Goal: Information Seeking & Learning: Learn about a topic

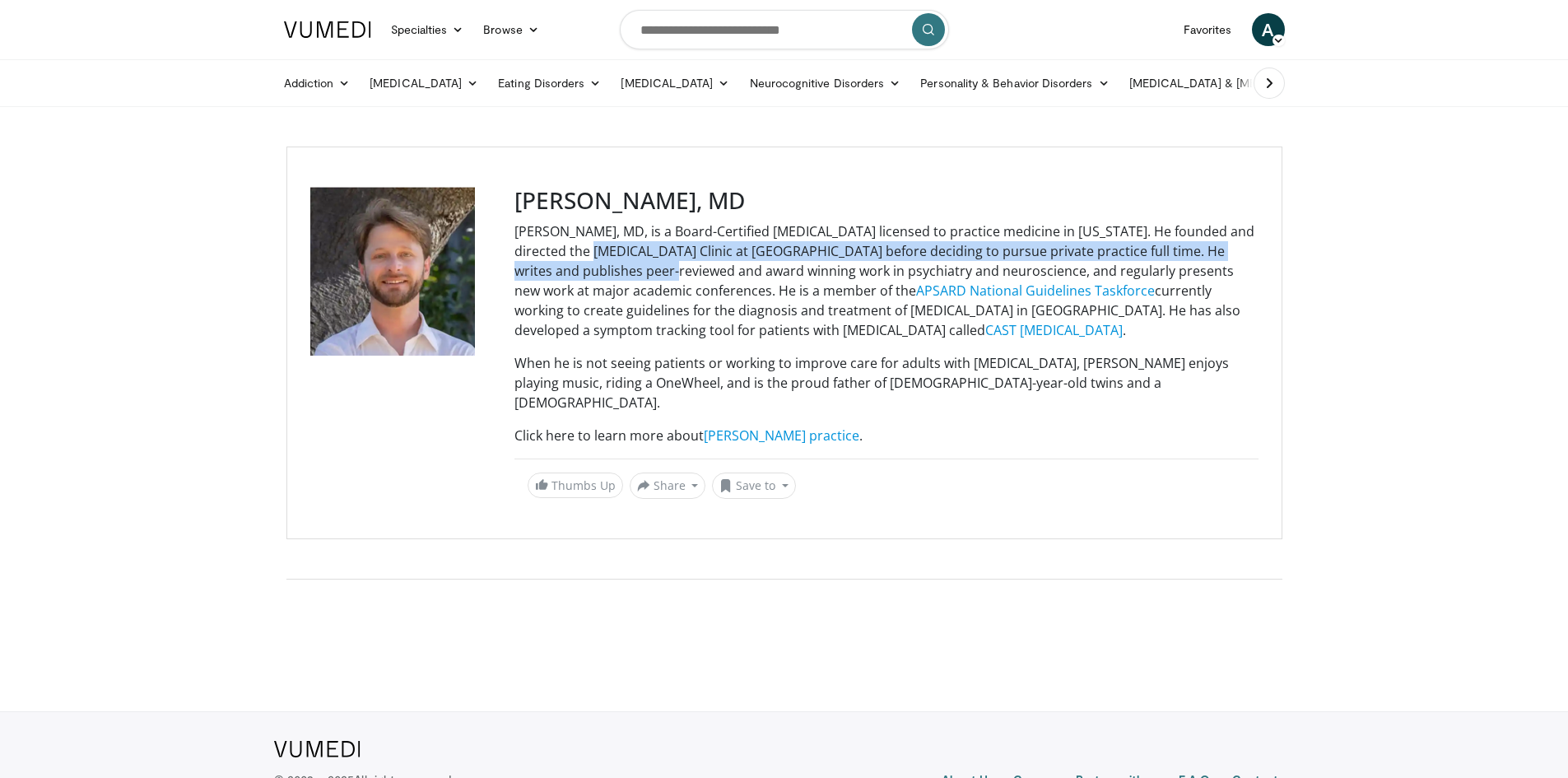
drag, startPoint x: 554, startPoint y: 247, endPoint x: 569, endPoint y: 276, distance: 32.6
click at [569, 276] on p "[PERSON_NAME], MD, is a Board-Certified [MEDICAL_DATA] licensed to practice med…" at bounding box center [886, 280] width 744 height 118
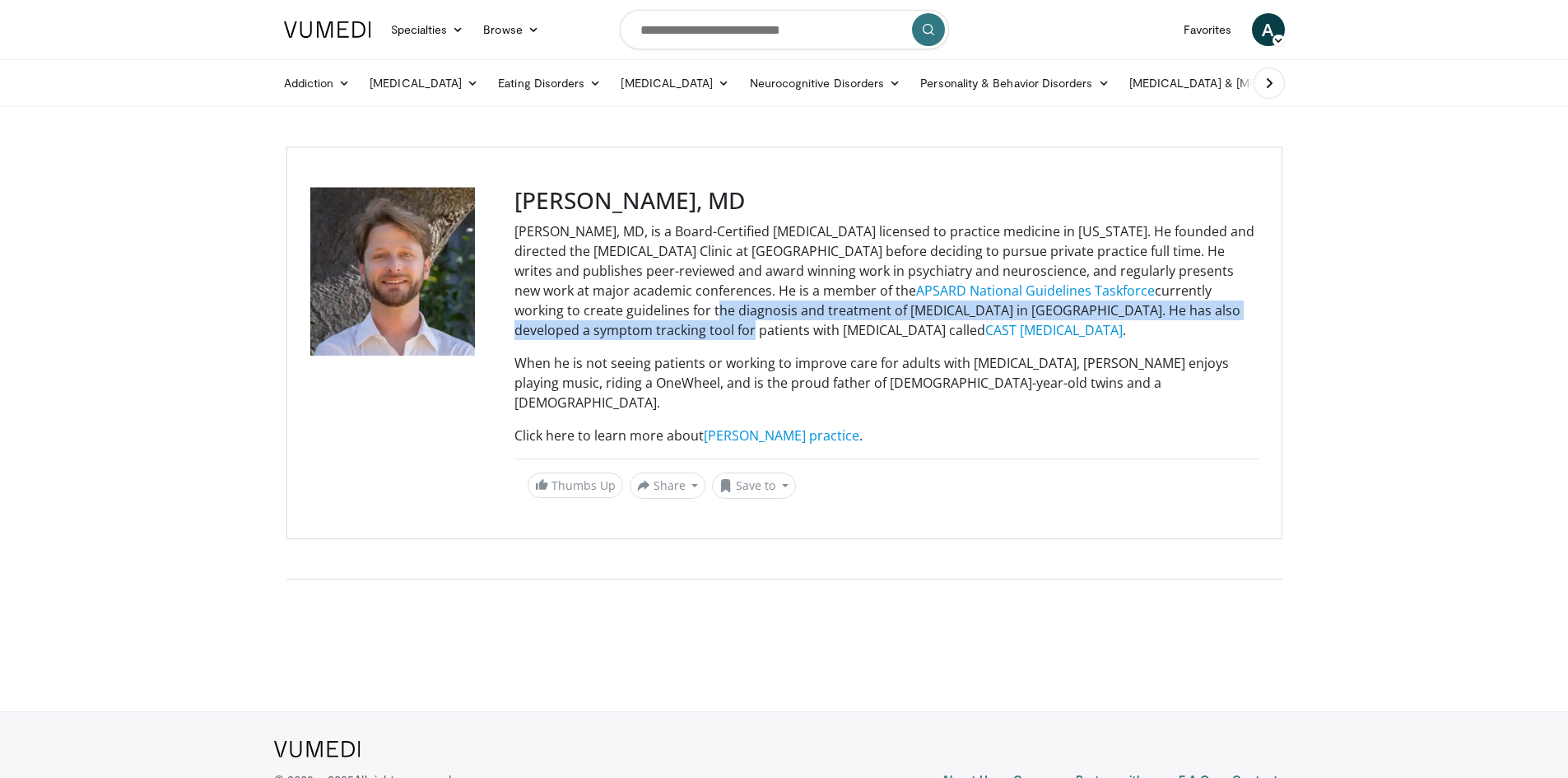
drag, startPoint x: 605, startPoint y: 334, endPoint x: 602, endPoint y: 309, distance: 25.2
click at [602, 309] on p "[PERSON_NAME], MD, is a Board-Certified [MEDICAL_DATA] licensed to practice med…" at bounding box center [886, 280] width 744 height 118
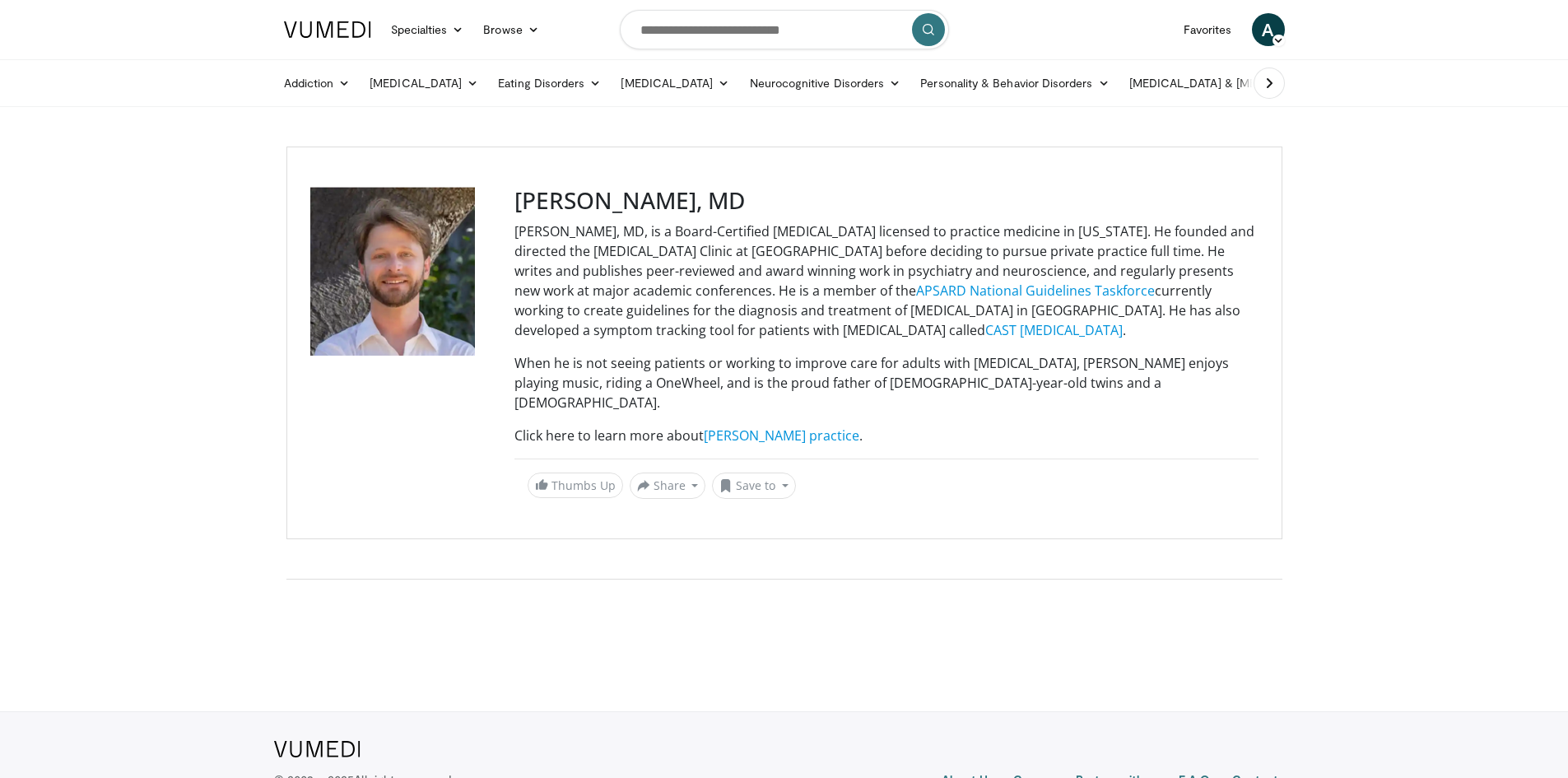
click at [598, 258] on p "[PERSON_NAME], MD, is a Board-Certified [MEDICAL_DATA] licensed to practice med…" at bounding box center [886, 280] width 744 height 118
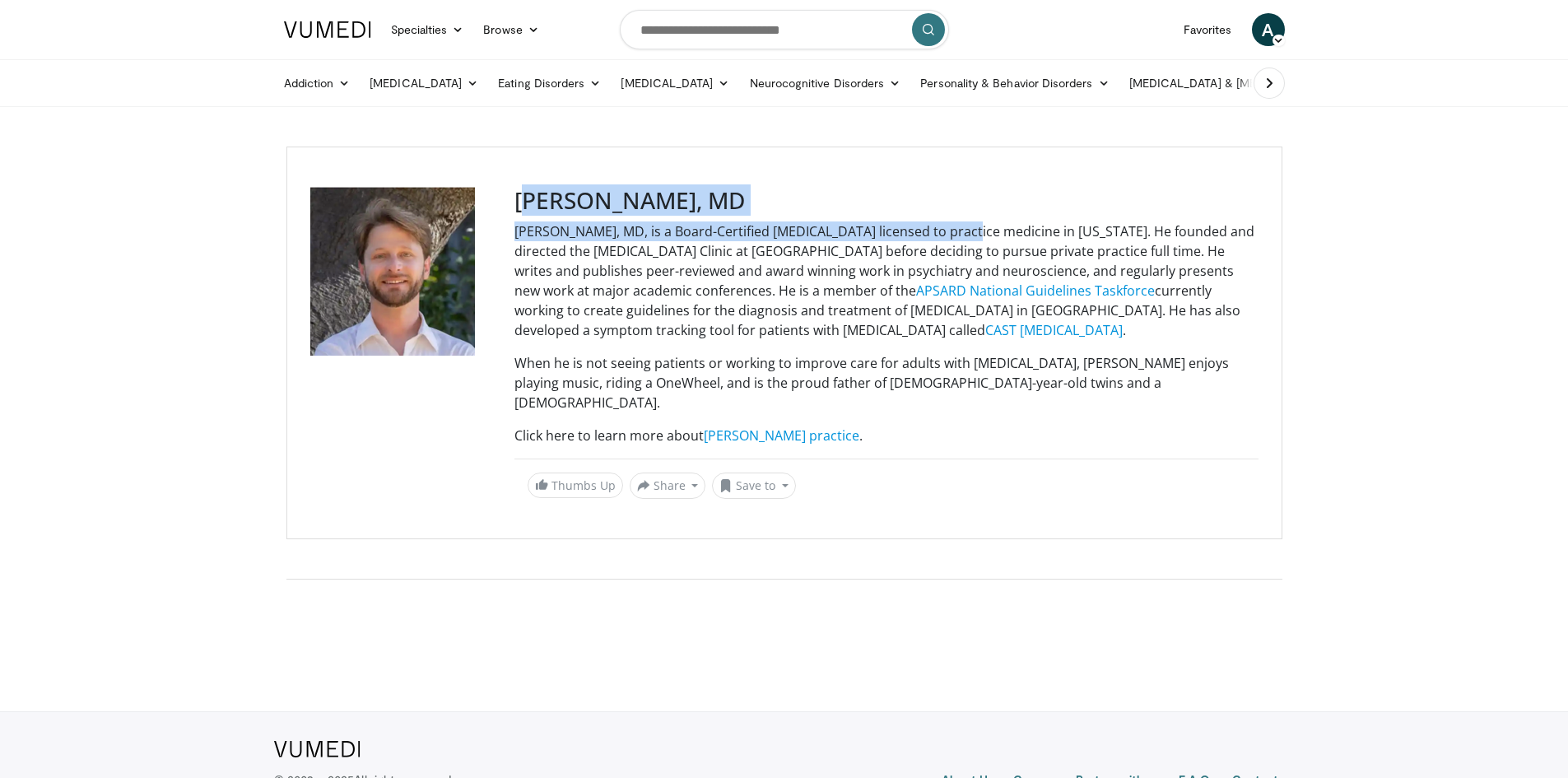
drag, startPoint x: 523, startPoint y: 200, endPoint x: 944, endPoint y: 237, distance: 422.6
click at [940, 233] on div "[PERSON_NAME], MD [PERSON_NAME], MD, is a Board-Certified [MEDICAL_DATA] licens…" at bounding box center [886, 343] width 744 height 312
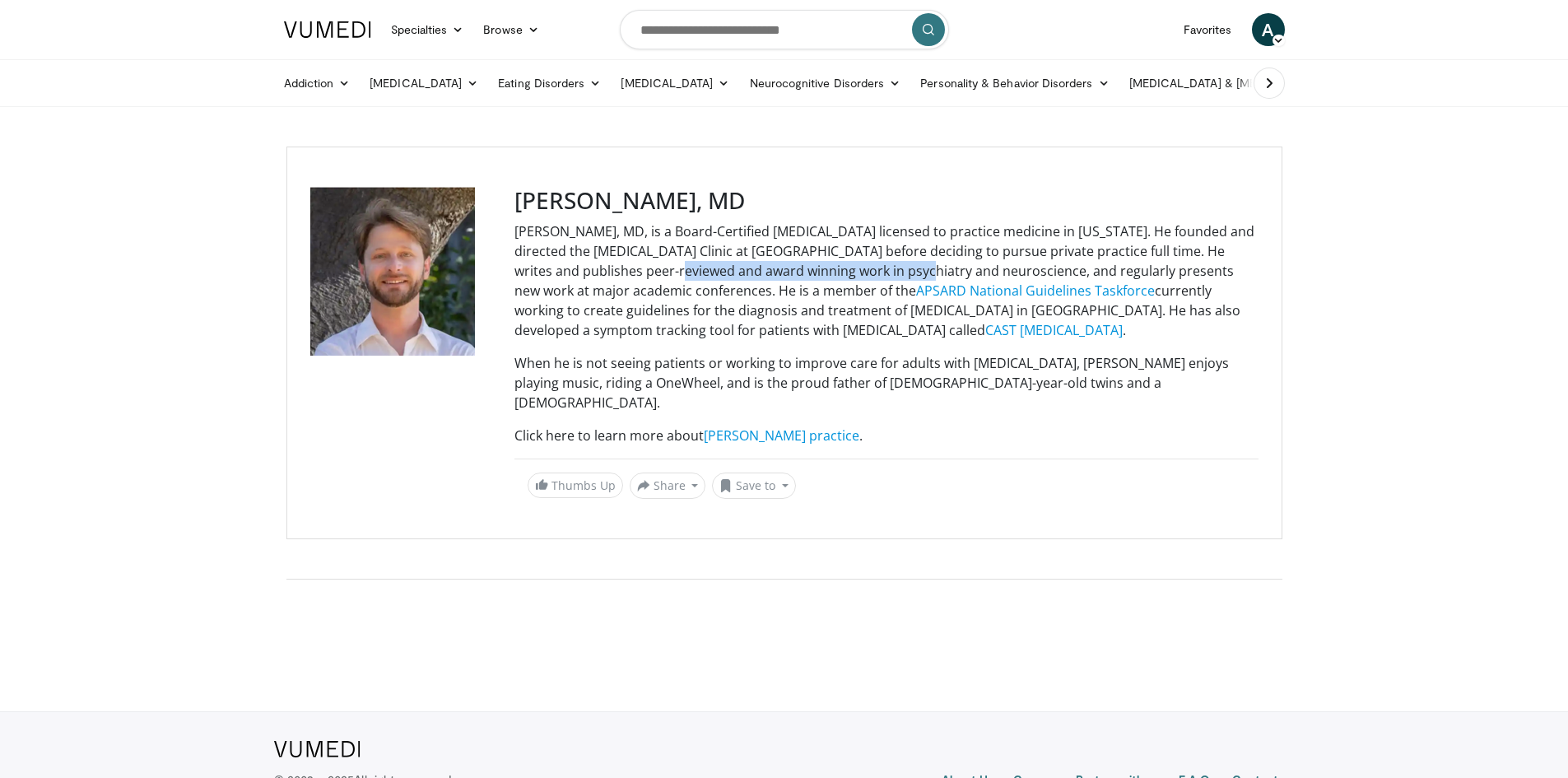
drag, startPoint x: 580, startPoint y: 261, endPoint x: 824, endPoint y: 274, distance: 244.3
click at [824, 273] on p "[PERSON_NAME], MD, is a Board-Certified [MEDICAL_DATA] licensed to practice med…" at bounding box center [886, 280] width 744 height 118
click at [889, 272] on p "[PERSON_NAME], MD, is a Board-Certified [MEDICAL_DATA] licensed to practice med…" at bounding box center [886, 280] width 744 height 118
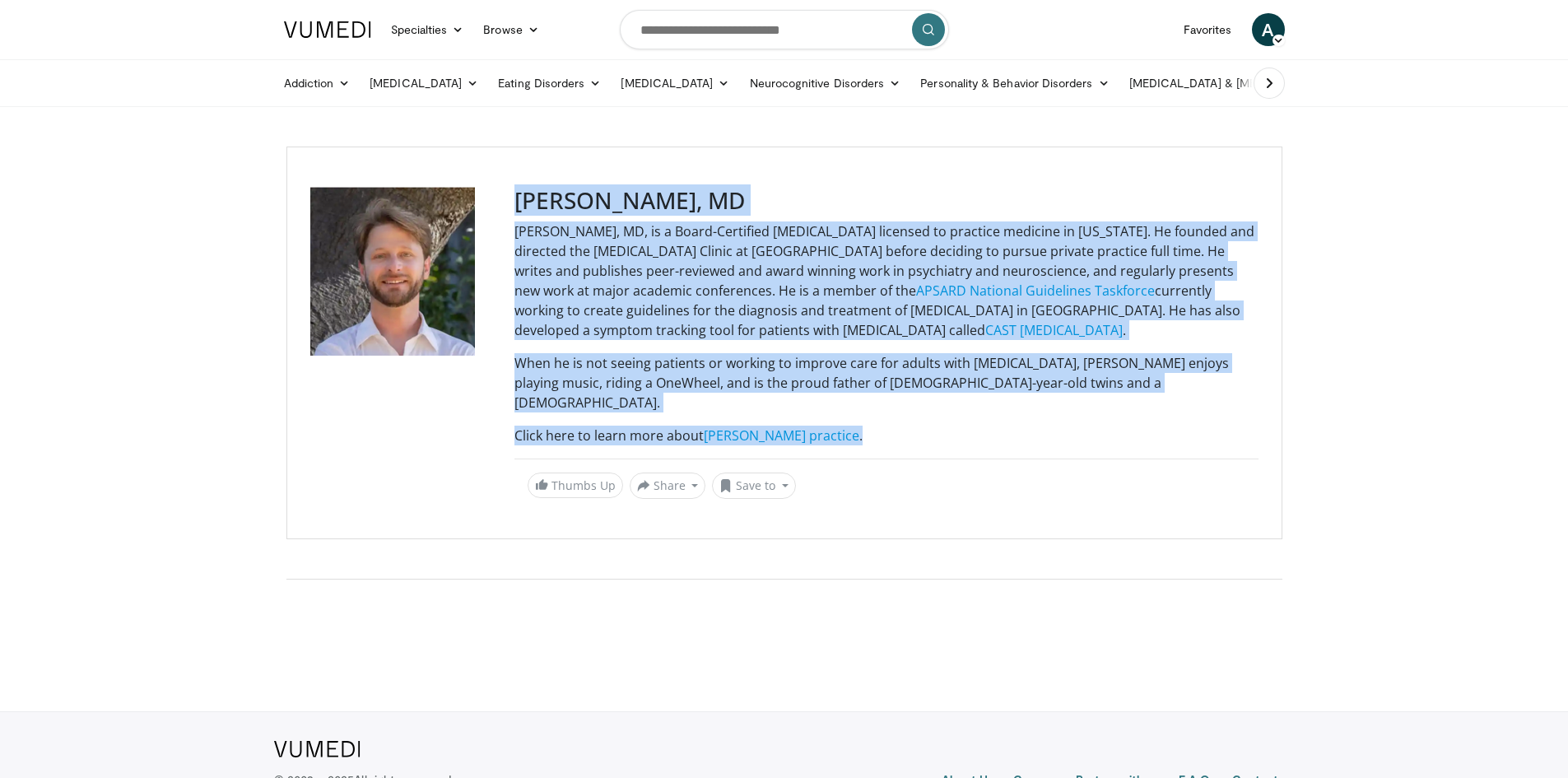
drag, startPoint x: 518, startPoint y: 204, endPoint x: 897, endPoint y: 419, distance: 435.7
click at [897, 419] on div "[PERSON_NAME], MD [PERSON_NAME], MD, is a Board-Certified [MEDICAL_DATA] licens…" at bounding box center [886, 343] width 744 height 312
click at [897, 426] on p "Click here to learn more about [PERSON_NAME] practice ." at bounding box center [886, 435] width 744 height 20
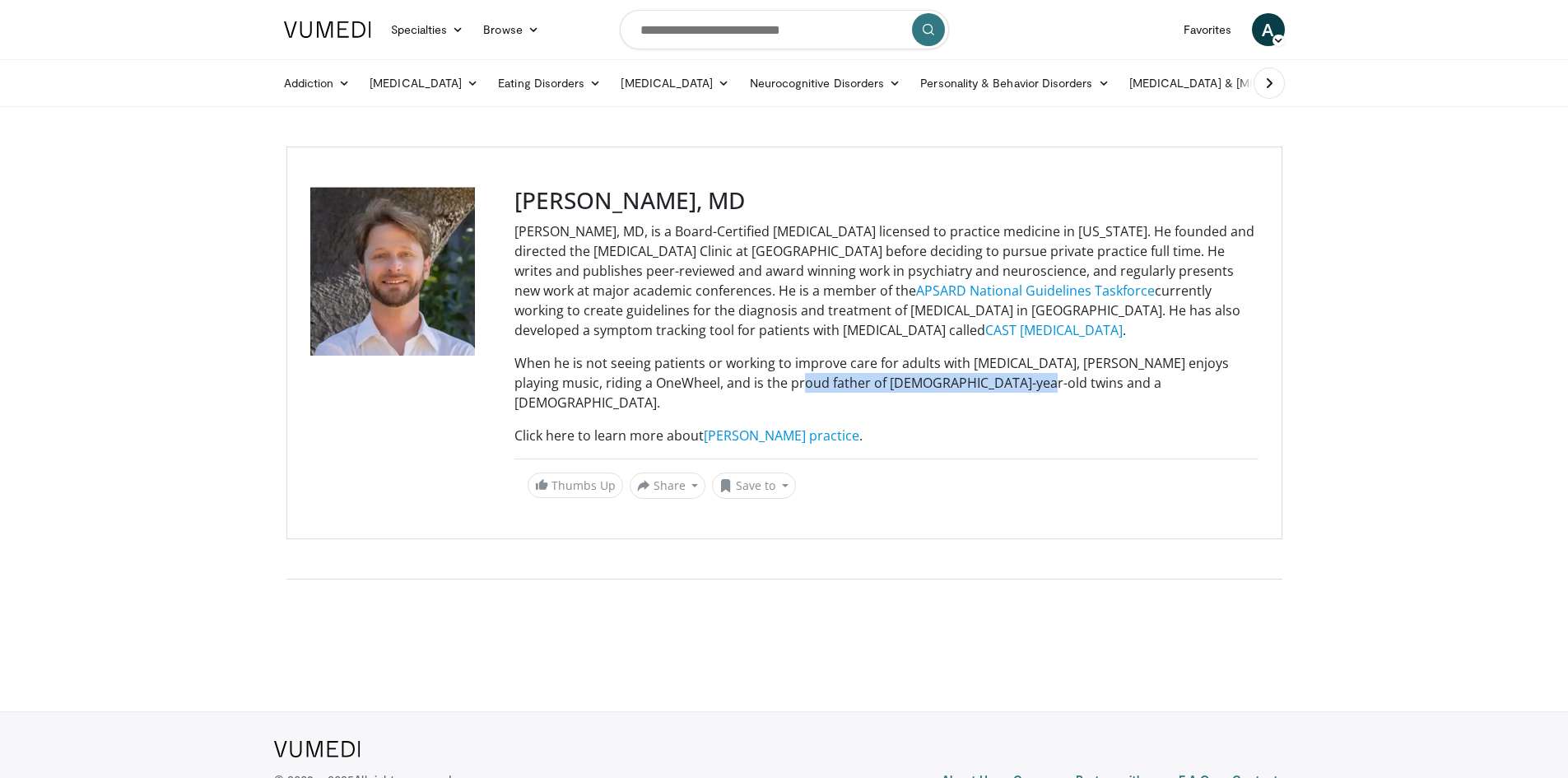
drag, startPoint x: 750, startPoint y: 387, endPoint x: 990, endPoint y: 382, distance: 240.1
click at [990, 382] on p "When he is not seeing patients or working to improve care for adults with [MEDI…" at bounding box center [886, 383] width 744 height 60
click at [992, 382] on p "When he is not seeing patients or working to improve care for adults with [MEDI…" at bounding box center [886, 383] width 744 height 60
